Goal: Ask a question

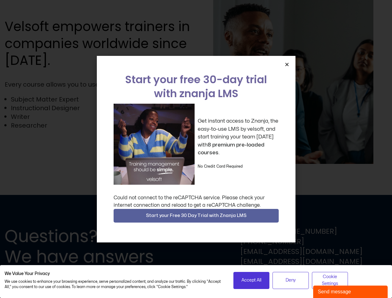
click at [196, 149] on div "Get instant access to Znanja, the easy-to-use LMS by velsoft, and start trainin…" at bounding box center [196, 144] width 165 height 81
click at [287, 64] on icon "Close" at bounding box center [287, 64] width 5 height 5
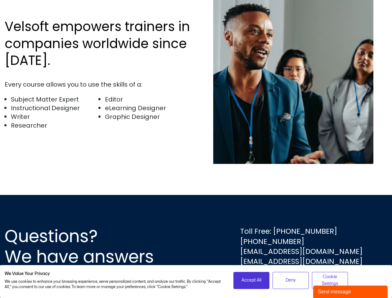
click at [196, 216] on div "Questions? We have answers Toll Free: [PHONE_NUMBER] [PHONE_NUMBER] [EMAIL_ADDR…" at bounding box center [196, 246] width 392 height 103
click at [252, 281] on span "Accept All" at bounding box center [252, 280] width 20 height 7
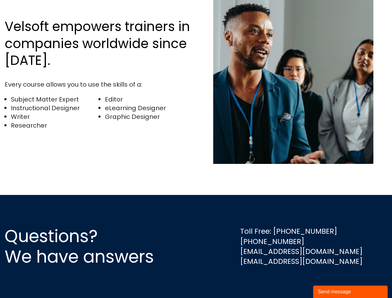
click at [291, 281] on div "Questions? We have answers Toll Free: [PHONE_NUMBER] [PHONE_NUMBER] [EMAIL_ADDR…" at bounding box center [196, 246] width 392 height 103
click at [330, 281] on div "Questions? We have answers Toll Free: [PHONE_NUMBER] [PHONE_NUMBER] [EMAIL_ADDR…" at bounding box center [196, 246] width 392 height 103
click at [351, 292] on div "Send message" at bounding box center [350, 291] width 65 height 7
